Goal: Task Accomplishment & Management: Use online tool/utility

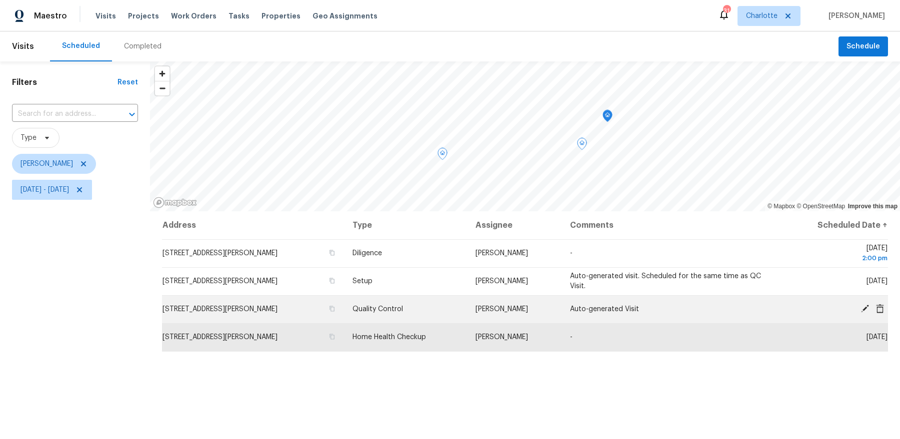
click at [603, 305] on td "Auto-generated Visit" at bounding box center [671, 309] width 218 height 28
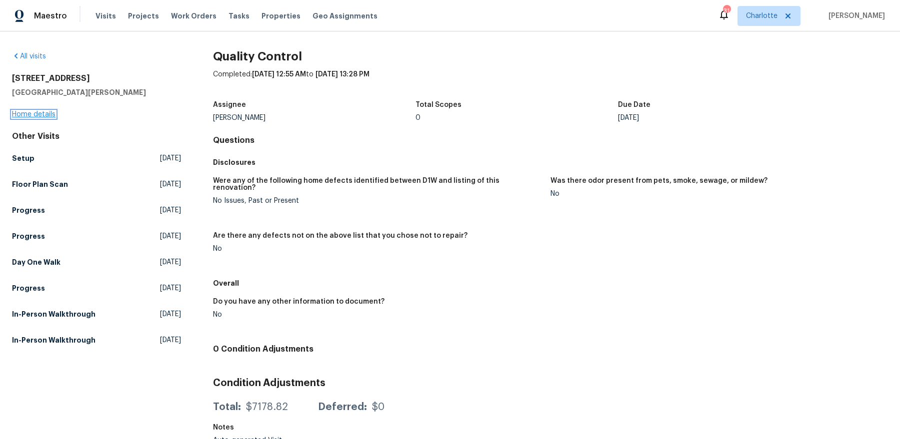
click at [43, 114] on link "Home details" at bounding box center [33, 114] width 43 height 7
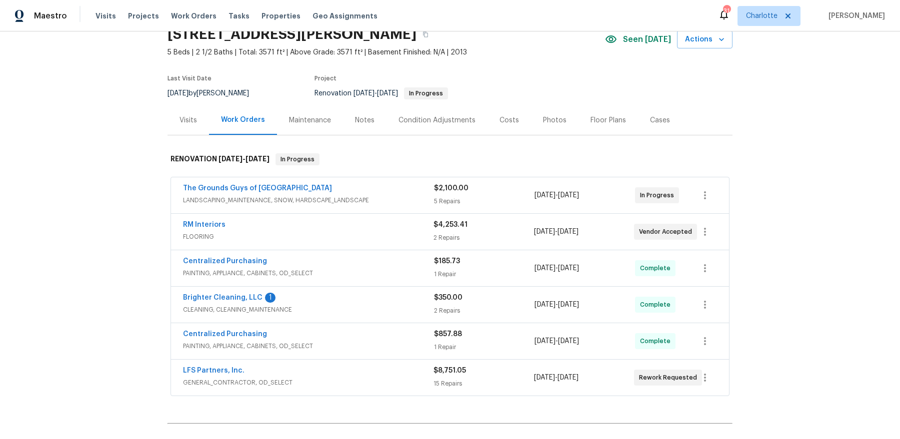
scroll to position [48, 0]
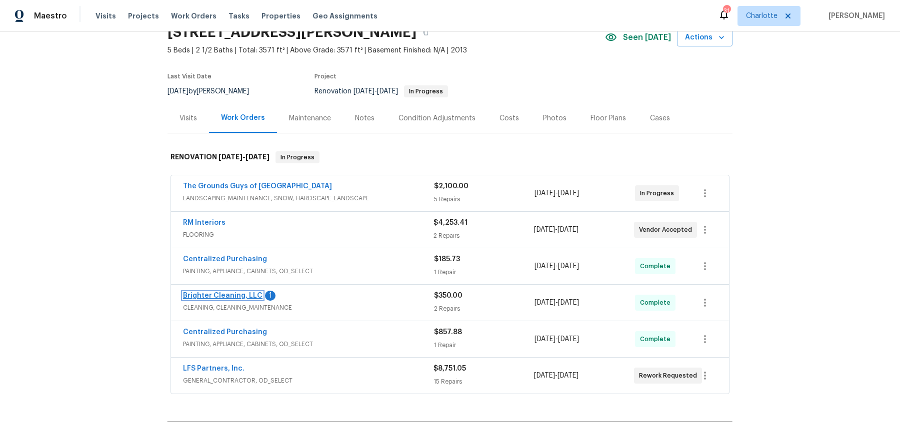
click at [233, 292] on link "Brighter Cleaning, LLC" at bounding box center [222, 295] width 79 height 7
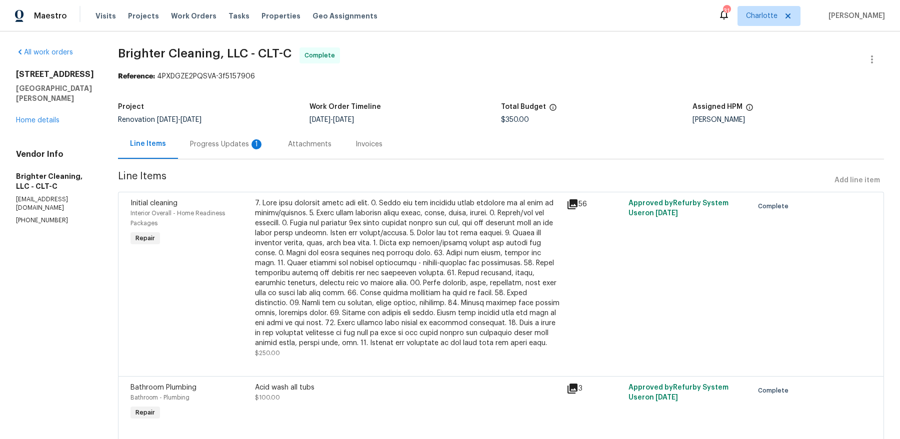
click at [296, 148] on div "Attachments" at bounding box center [309, 144] width 43 height 10
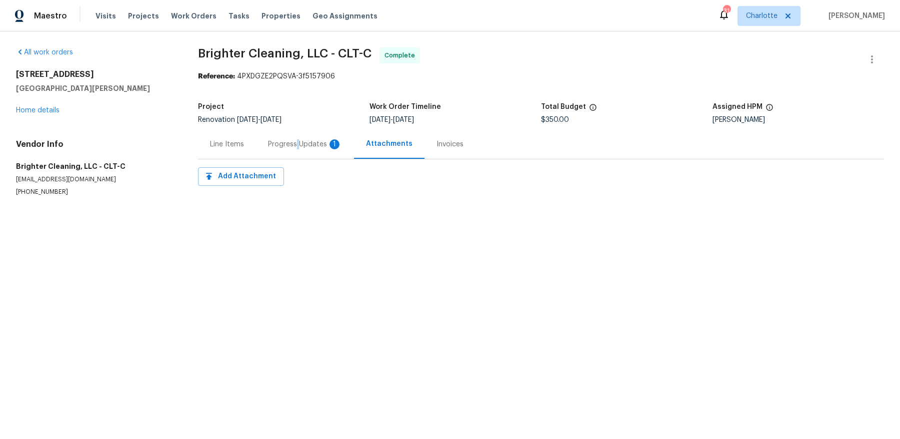
click at [296, 148] on div "Progress Updates 1" at bounding box center [305, 144] width 74 height 10
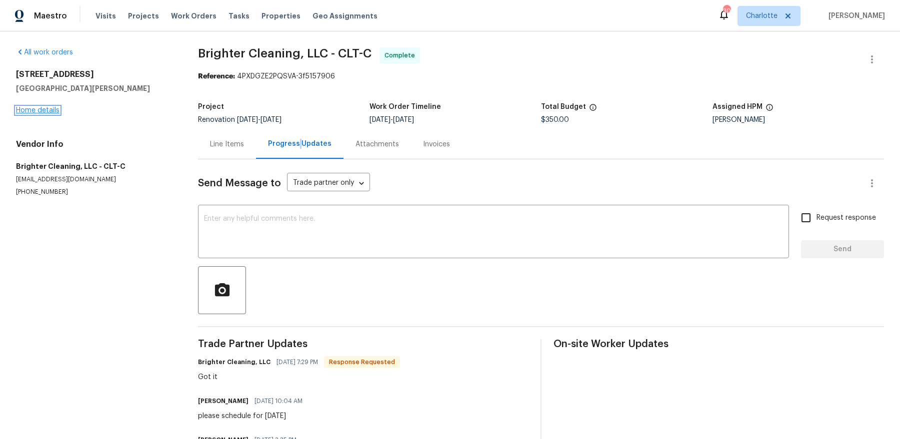
click at [48, 112] on link "Home details" at bounding box center [37, 110] width 43 height 7
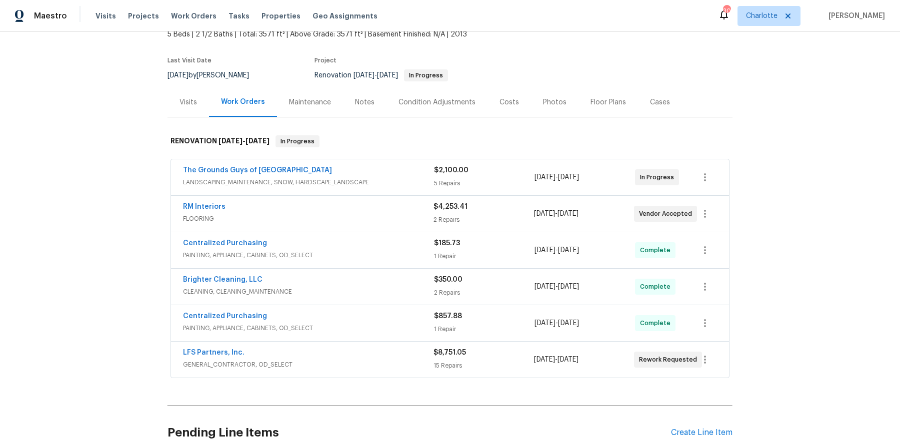
scroll to position [105, 0]
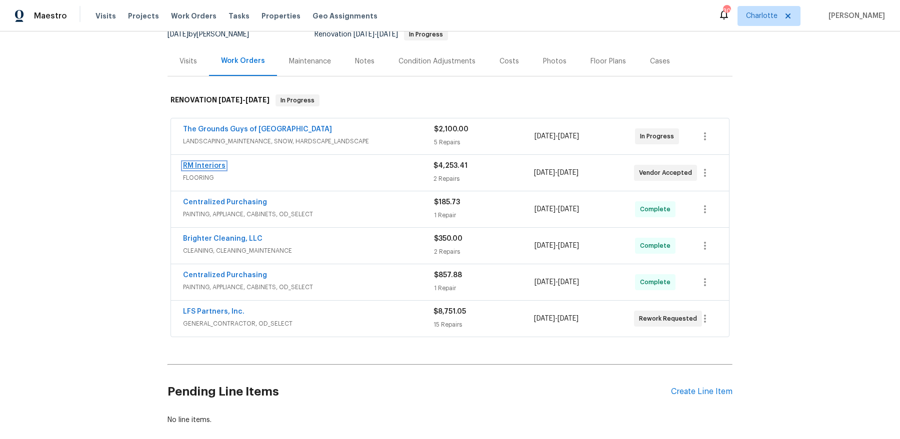
click at [208, 167] on link "RM Interiors" at bounding box center [204, 165] width 42 height 7
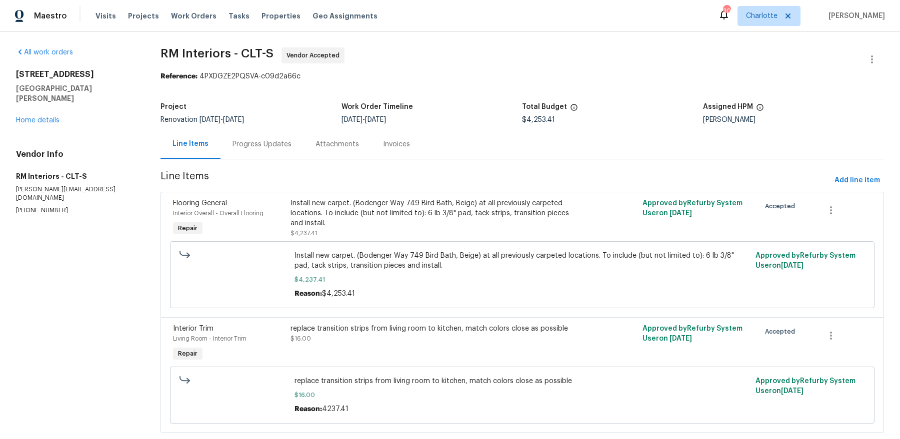
click at [257, 146] on div "Progress Updates" at bounding box center [261, 144] width 59 height 10
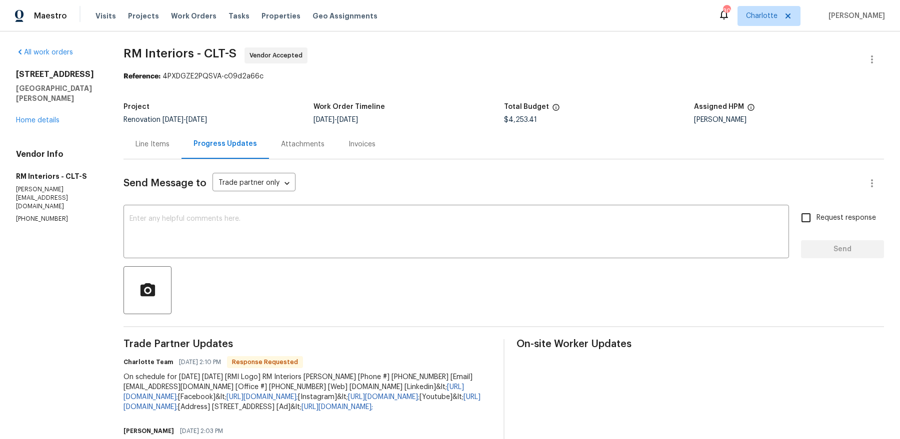
click at [37, 125] on div "[STREET_ADDRESS][PERSON_NAME] Home details" at bounding box center [57, 97] width 83 height 56
click at [35, 124] on link "Home details" at bounding box center [37, 120] width 43 height 7
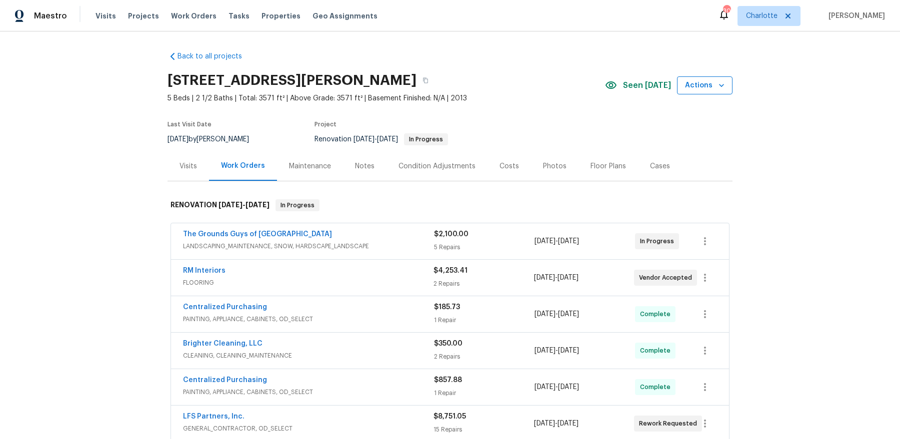
click at [720, 86] on icon "button" at bounding box center [721, 85] width 10 height 10
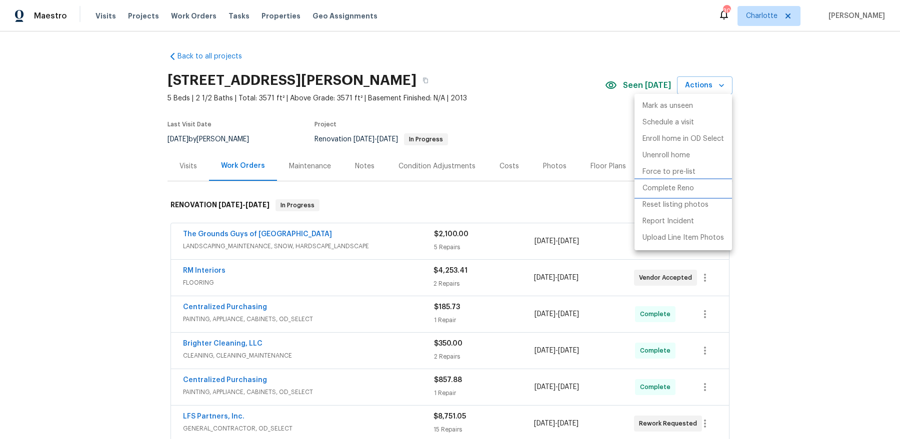
click at [678, 191] on p "Complete Reno" at bounding box center [667, 188] width 51 height 10
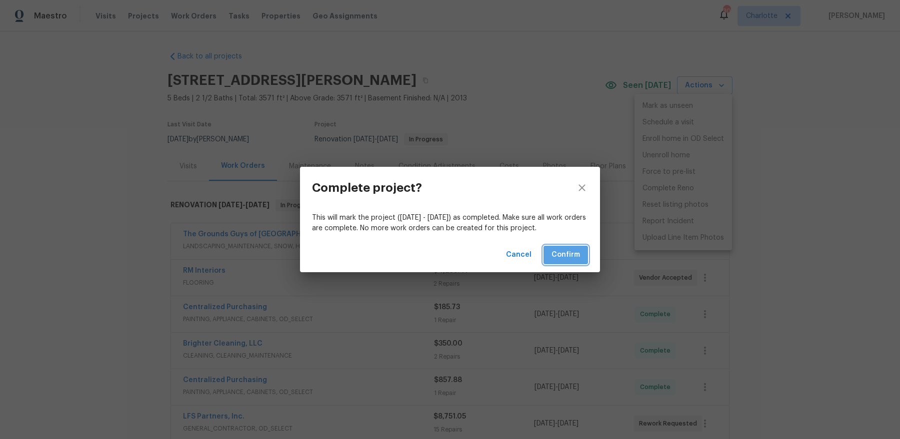
click at [567, 253] on span "Confirm" at bounding box center [565, 255] width 28 height 12
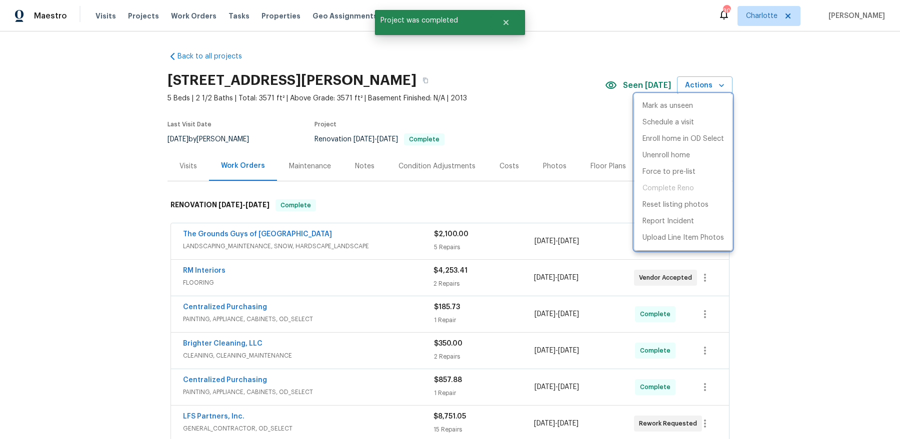
click at [190, 166] on div at bounding box center [450, 219] width 900 height 439
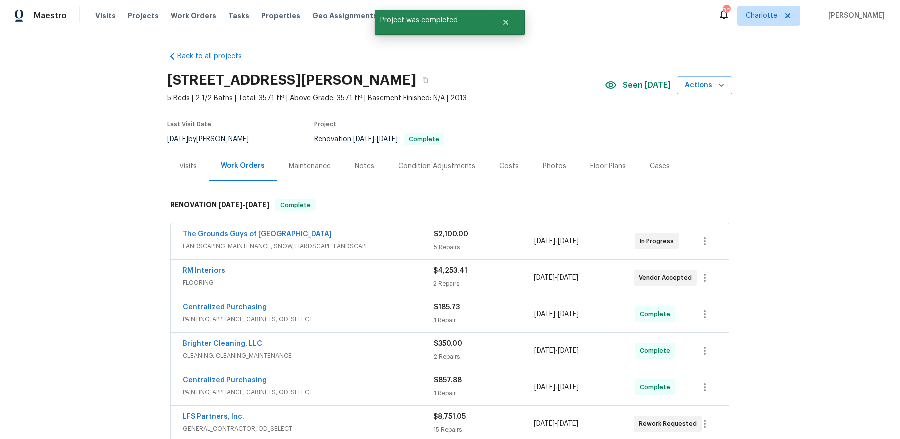
click at [186, 166] on div "Visits" at bounding box center [187, 166] width 17 height 10
